Goal: Transaction & Acquisition: Purchase product/service

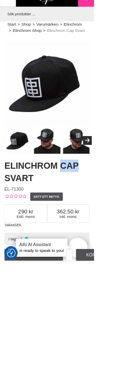
scroll to position [14, 0]
click at [132, 31] on html "Vi värdesätter din integritet Vi och våra 1531 partners använder [PERSON_NAME] …" at bounding box center [66, 171] width 132 height 371
click at [132, 86] on html "Vi värdesätter din integritet Vi och våra 1531 partners använder cookies och an…" at bounding box center [66, 171] width 132 height 371
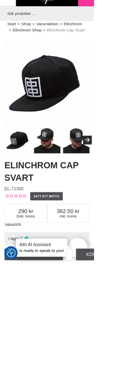
scroll to position [15, 0]
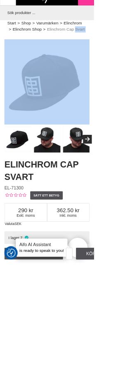
click at [132, 165] on div "Elinchrom Cap Black" at bounding box center [66, 135] width 141 height 160
click at [132, 122] on div "Elinchrom Cap Black" at bounding box center [66, 135] width 141 height 160
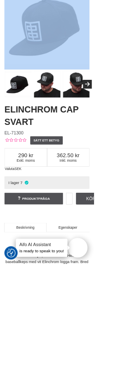
scroll to position [97, 0]
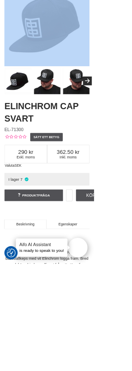
click at [132, 56] on html "Vi värdesätter din integritet Vi och våra 1531 partners använder cookies och an…" at bounding box center [66, 88] width 132 height 371
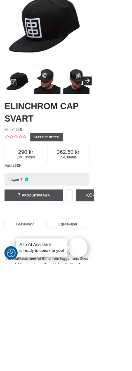
click at [132, 47] on html "Vi värdesätter din integritet Vi och våra 1531 partners använder cookies och an…" at bounding box center [66, 88] width 132 height 371
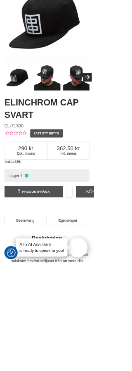
scroll to position [100, 0]
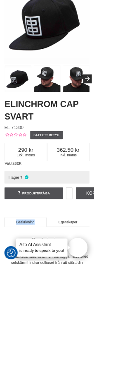
click at [132, 271] on html "Vi värdesätter din integritet Vi och våra 1531 partners använder cookies och an…" at bounding box center [66, 85] width 132 height 371
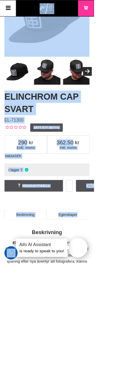
scroll to position [102, 0]
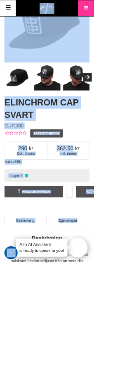
click at [132, 231] on html "Vi värdesätter din integritet Vi och våra 1531 partners använder cookies och an…" at bounding box center [66, 83] width 132 height 371
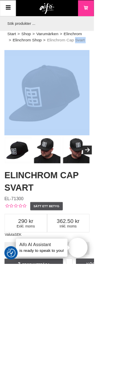
click at [132, 87] on html "Vi värdesätter din integritet Vi och våra 1531 partners använder cookies och an…" at bounding box center [66, 185] width 132 height 371
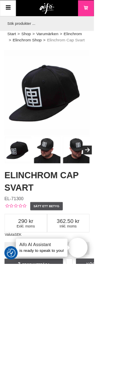
click at [51, 86] on div "Elinchrom Cap Black" at bounding box center [66, 130] width 120 height 120
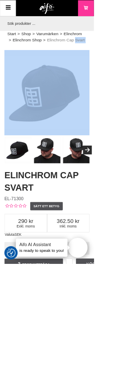
click at [18, 87] on div "Elinchrom Cap Black" at bounding box center [66, 130] width 120 height 120
click at [132, 79] on html "Vi värdesätter din integritet Vi och våra 1531 partners använder cookies och an…" at bounding box center [66, 185] width 132 height 371
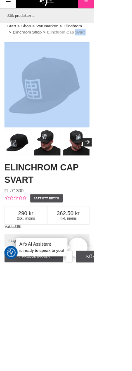
scroll to position [11, 0]
click at [23, 187] on img at bounding box center [26, 200] width 38 height 38
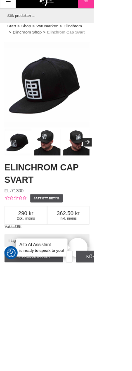
click at [19, 189] on img at bounding box center [26, 200] width 38 height 38
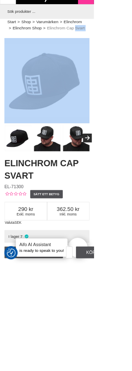
scroll to position [15, 0]
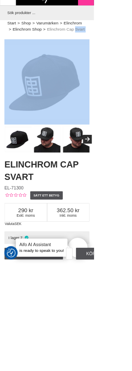
click at [5, 108] on div "Elinchrom Cap Black" at bounding box center [66, 135] width 141 height 160
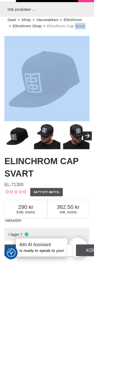
scroll to position [21, 0]
